Goal: Information Seeking & Learning: Learn about a topic

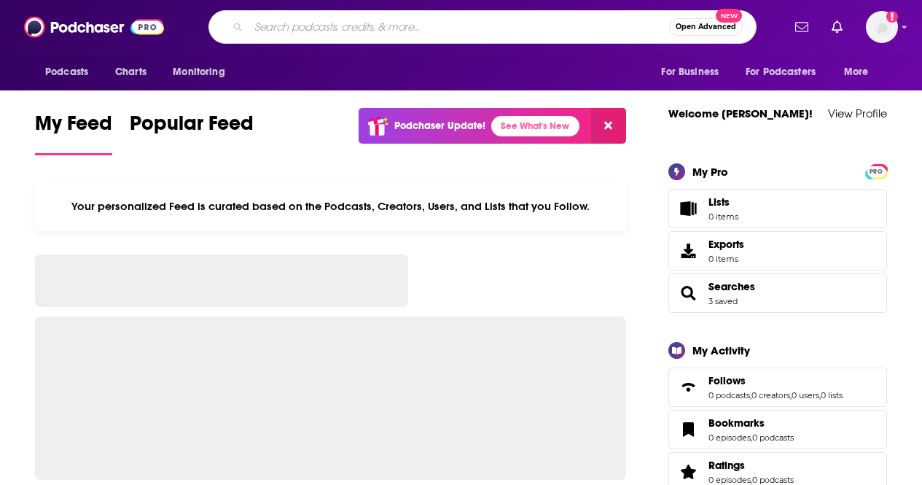
click at [528, 31] on input "Search podcasts, credits, & more..." at bounding box center [458, 26] width 420 height 23
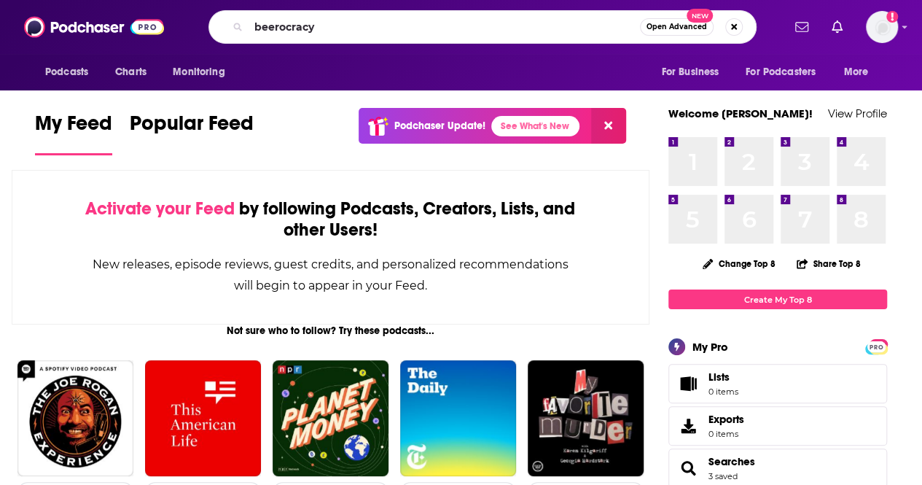
type input "beerocracy"
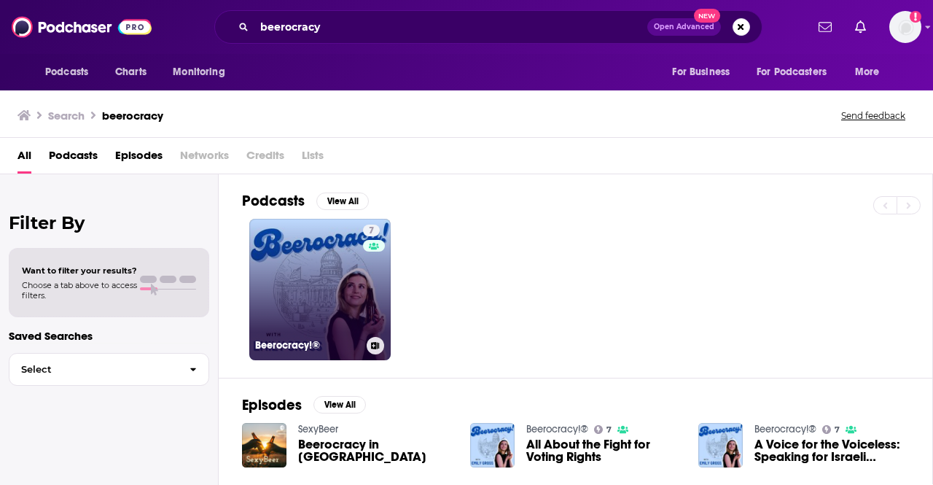
click at [311, 263] on link "7 Beerocracy!®" at bounding box center [319, 289] width 141 height 141
